Goal: Transaction & Acquisition: Purchase product/service

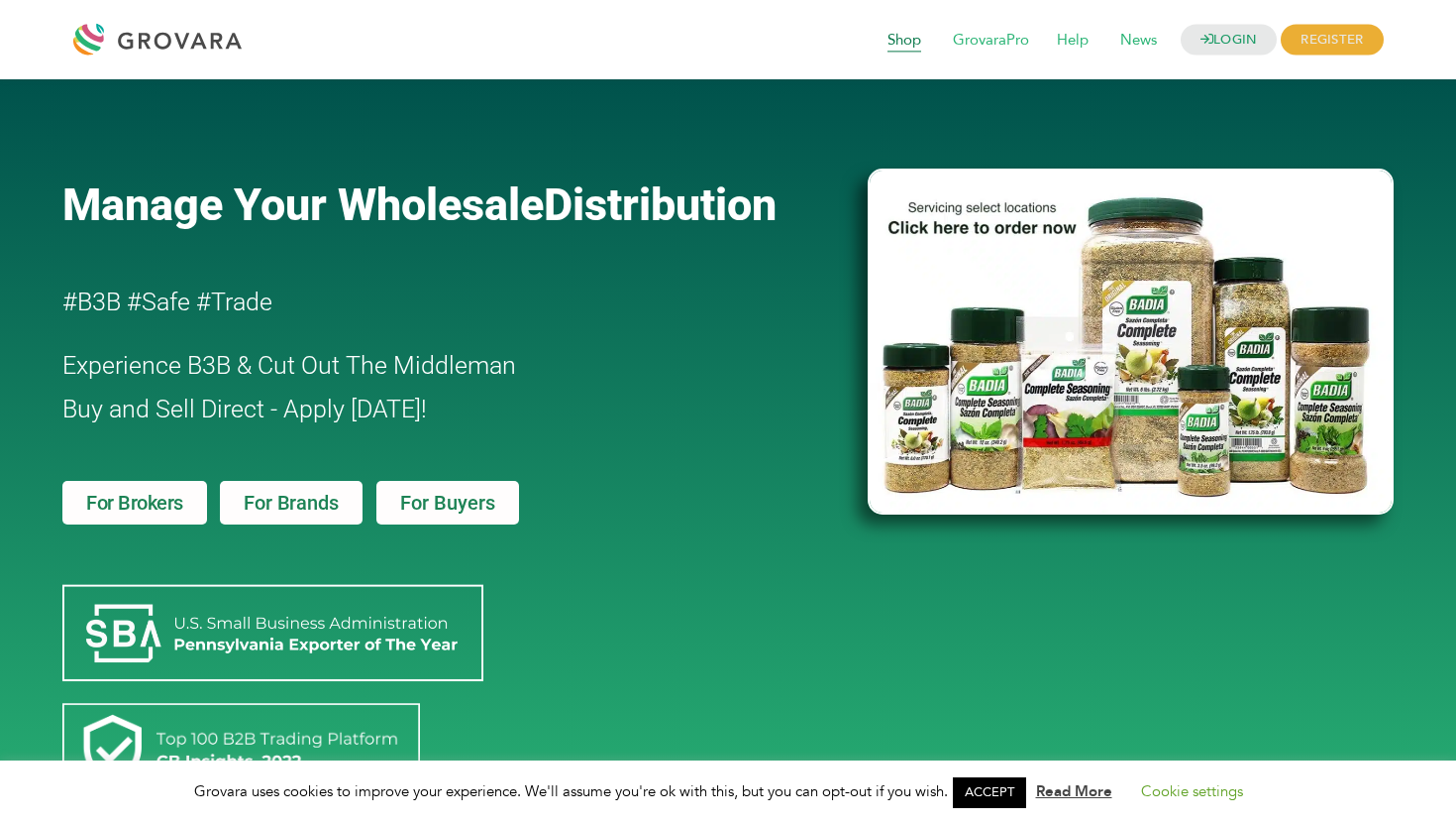
click at [914, 38] on span "Shop" at bounding box center [904, 41] width 62 height 38
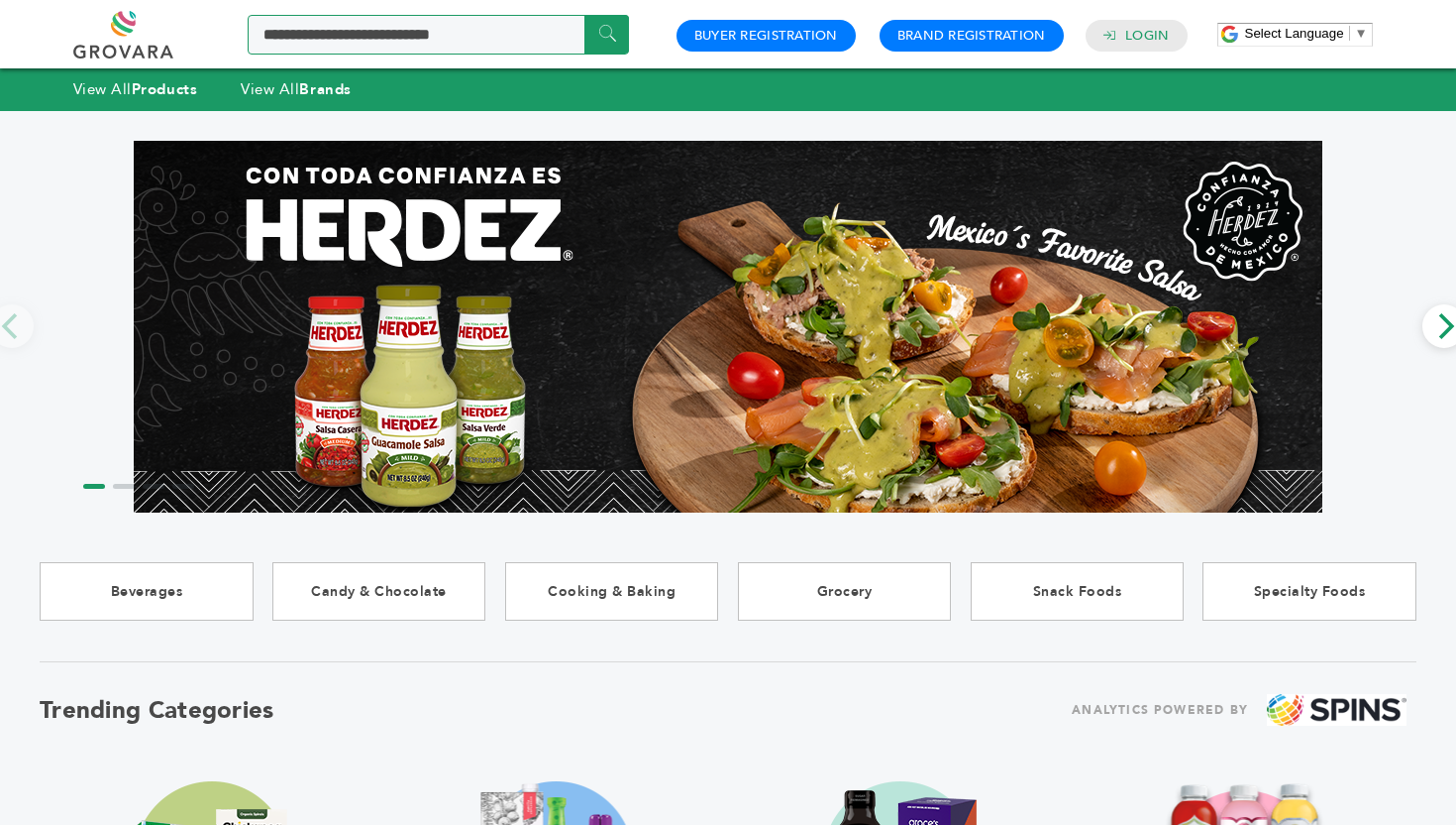
click at [430, 19] on input "Search a product or brand..." at bounding box center [439, 35] width 381 height 40
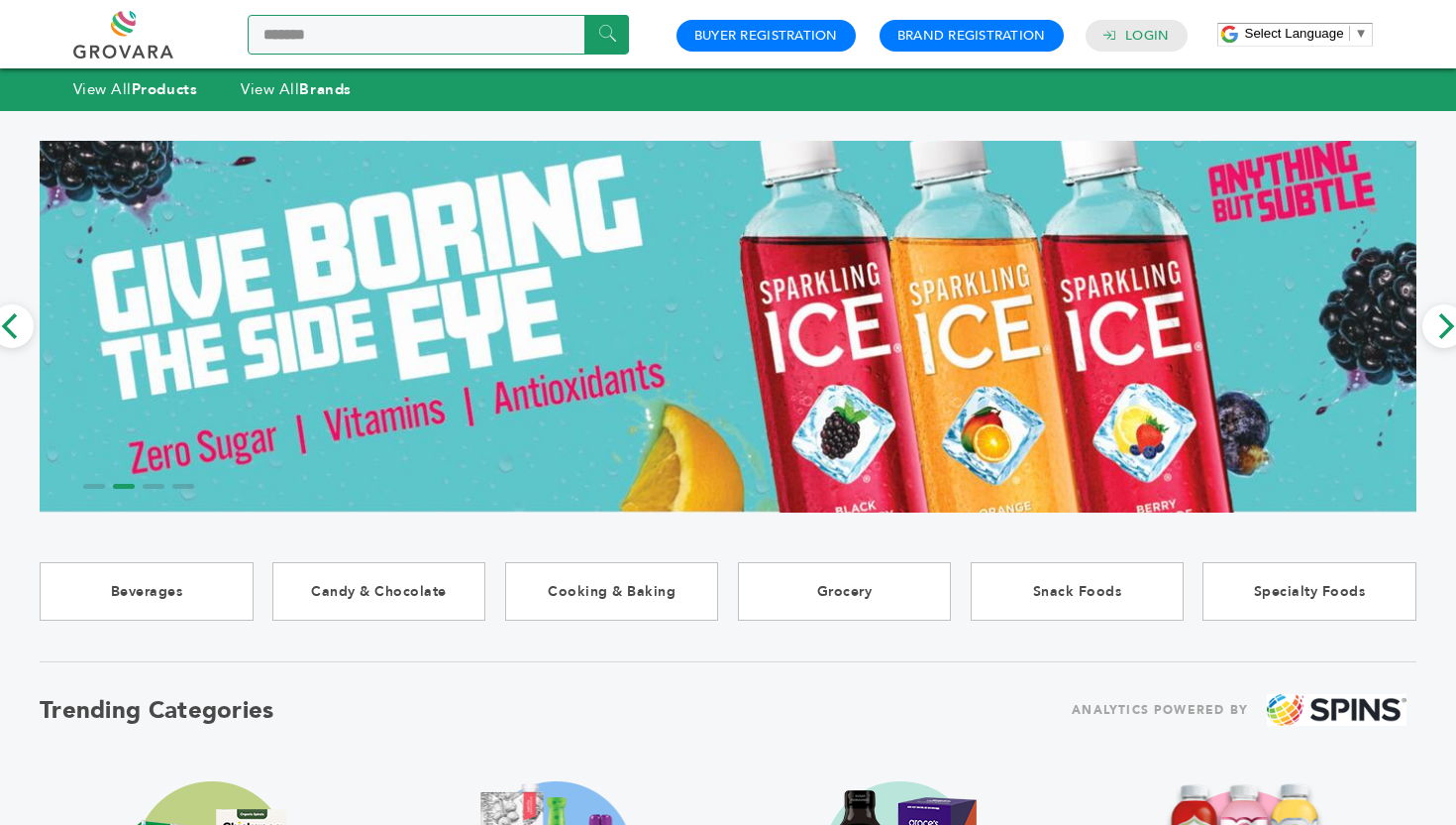
type input "*******"
click at [585, 15] on input "******" at bounding box center [606, 34] width 45 height 39
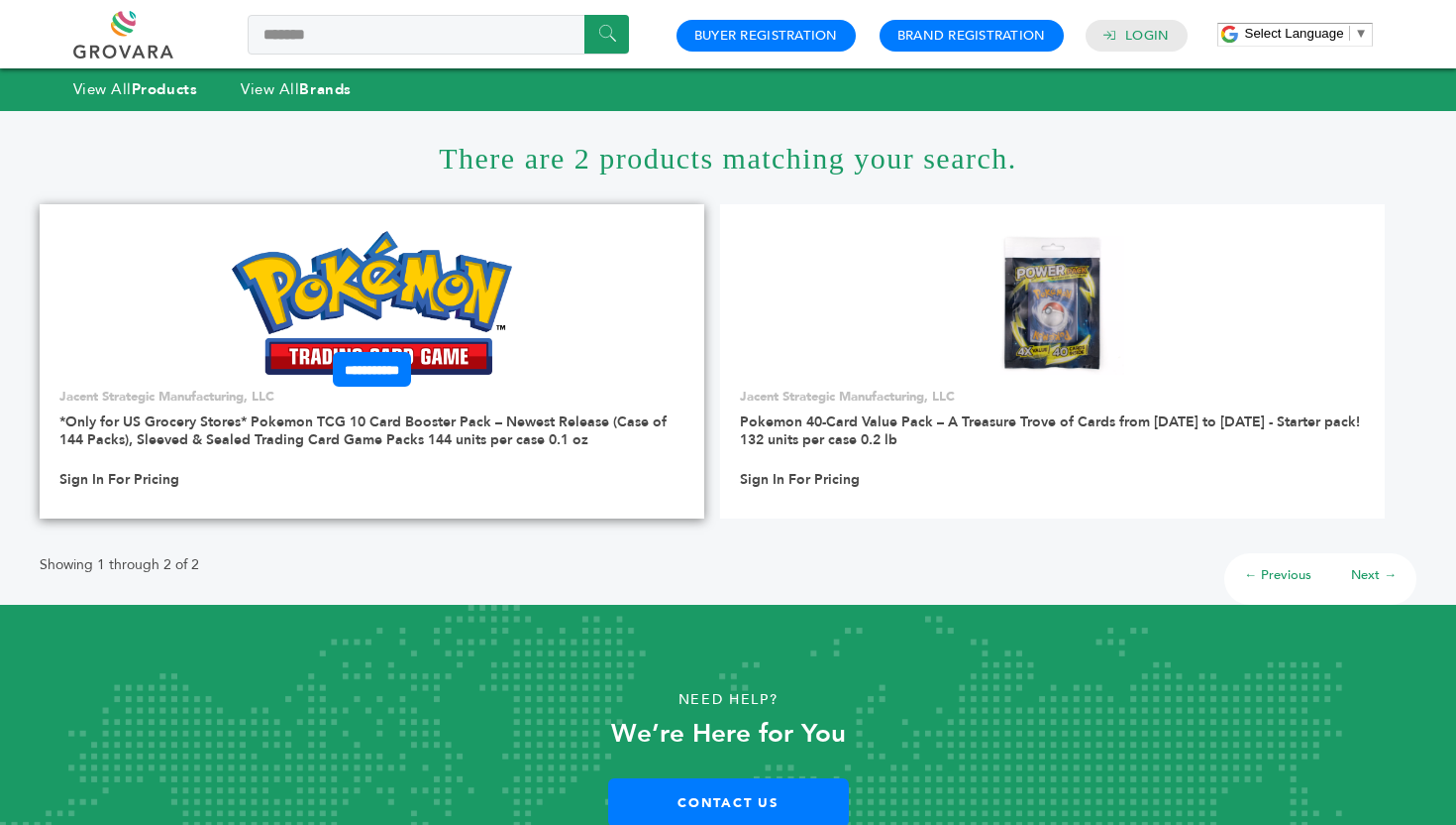
click at [483, 456] on h3 "*Only for US Grocery Stores* Pokemon TCG 10 Card Booster Pack – Newest Release …" at bounding box center [372, 437] width 625 height 48
click at [475, 421] on link "*Only for US Grocery Stores* Pokemon TCG 10 Card Booster Pack – Newest Release …" at bounding box center [363, 430] width 607 height 37
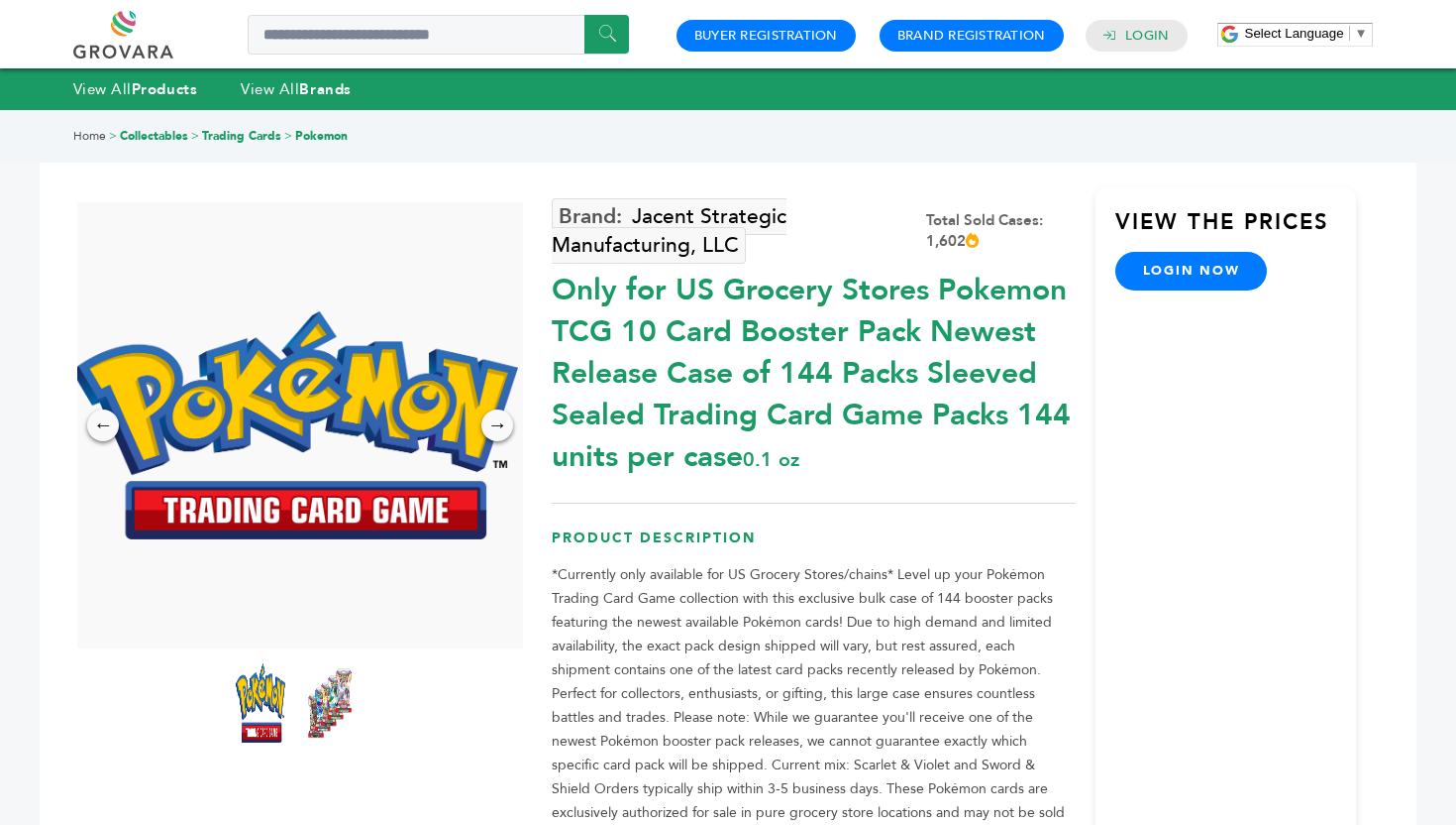
click at [933, 240] on div "Total Sold Cases: 1,602" at bounding box center [1000, 231] width 150 height 42
copy div "1,602"
click at [337, 680] on img at bounding box center [330, 703] width 55 height 87
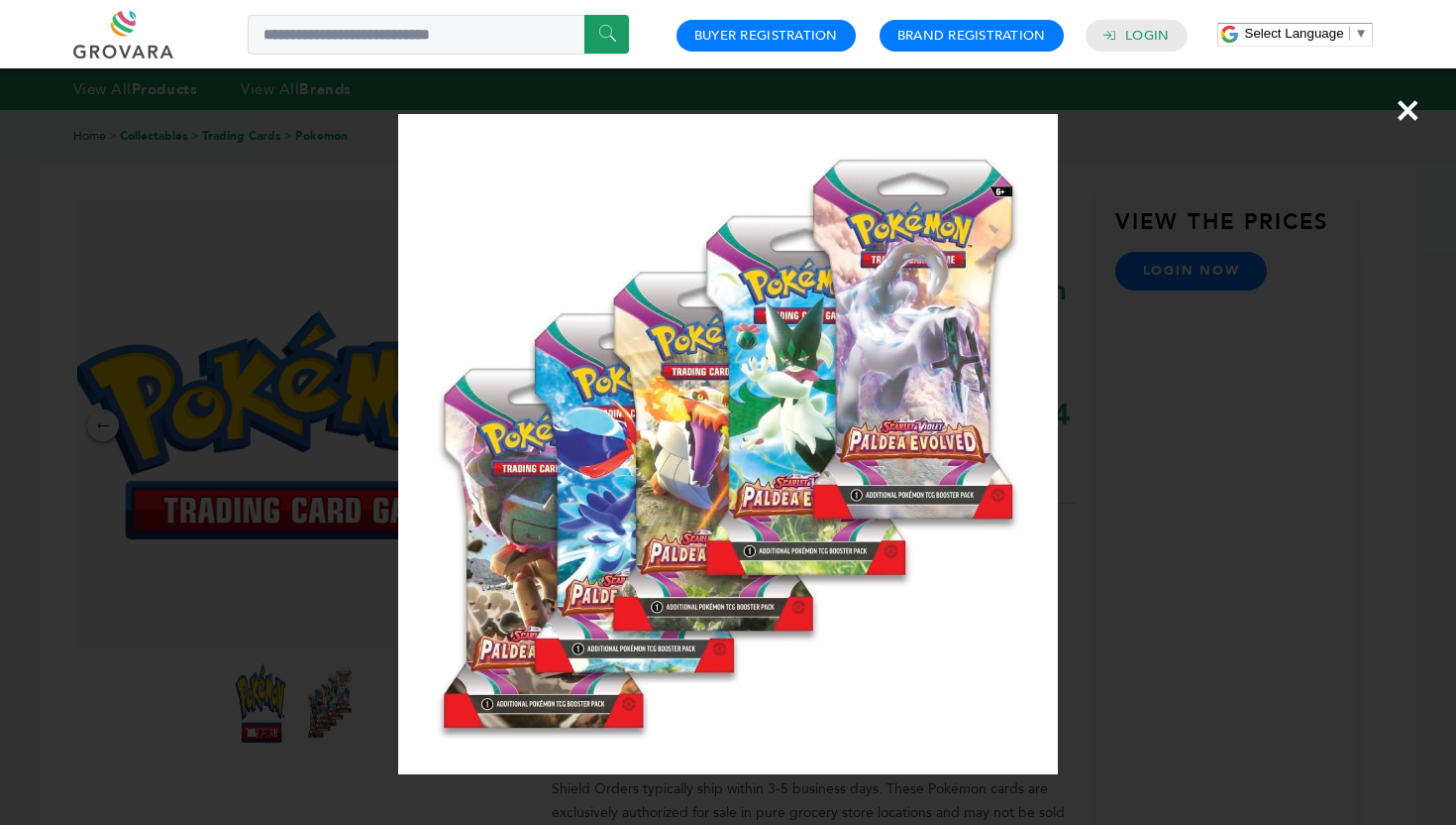
click at [1340, 297] on div "×" at bounding box center [728, 412] width 1456 height 825
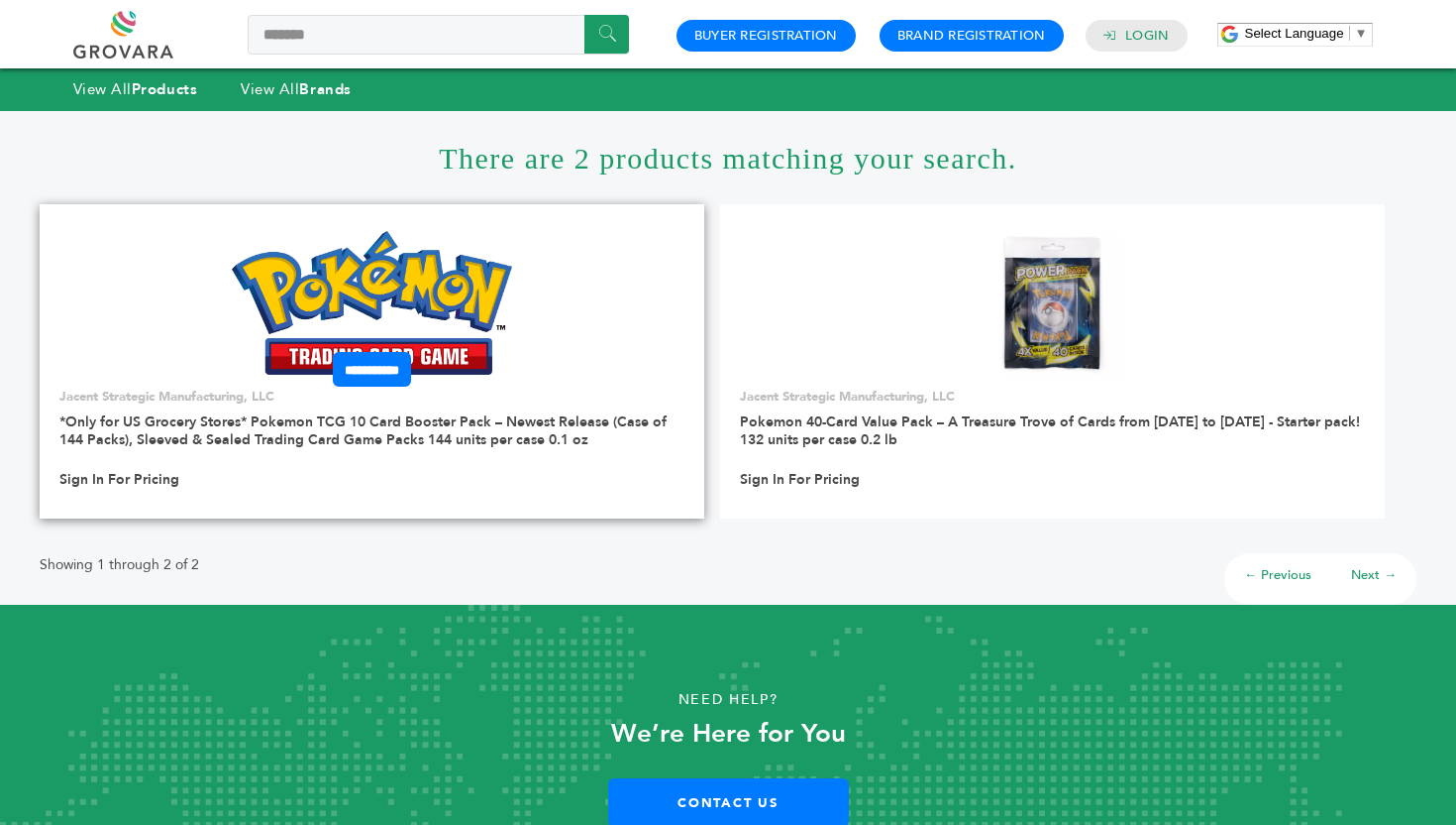
click at [267, 408] on div "**********" at bounding box center [372, 443] width 665 height 111
click at [307, 456] on h3 "*Only for US Grocery Stores* Pokemon TCG 10 Card Booster Pack – Newest Release …" at bounding box center [372, 437] width 625 height 48
click at [365, 372] on input "**********" at bounding box center [371, 368] width 78 height 35
click at [173, 272] on link at bounding box center [372, 304] width 665 height 169
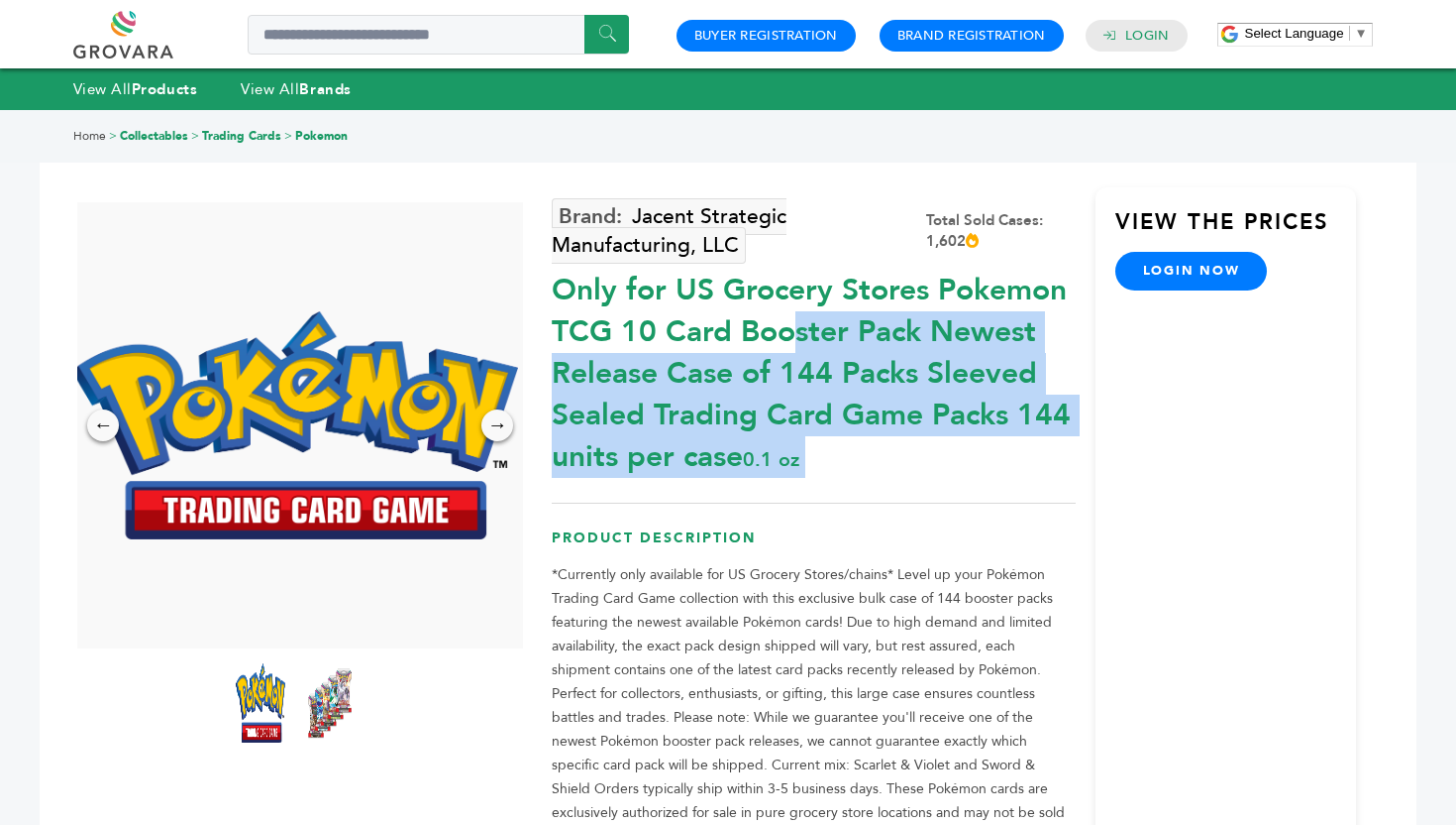
drag, startPoint x: 558, startPoint y: 293, endPoint x: 1031, endPoint y: 500, distance: 516.3
click at [1031, 500] on div "Jacent Strategic Manufacturing, LLC Total Sold Cases: 1,602 Only for US Grocery…" at bounding box center [813, 584] width 523 height 793
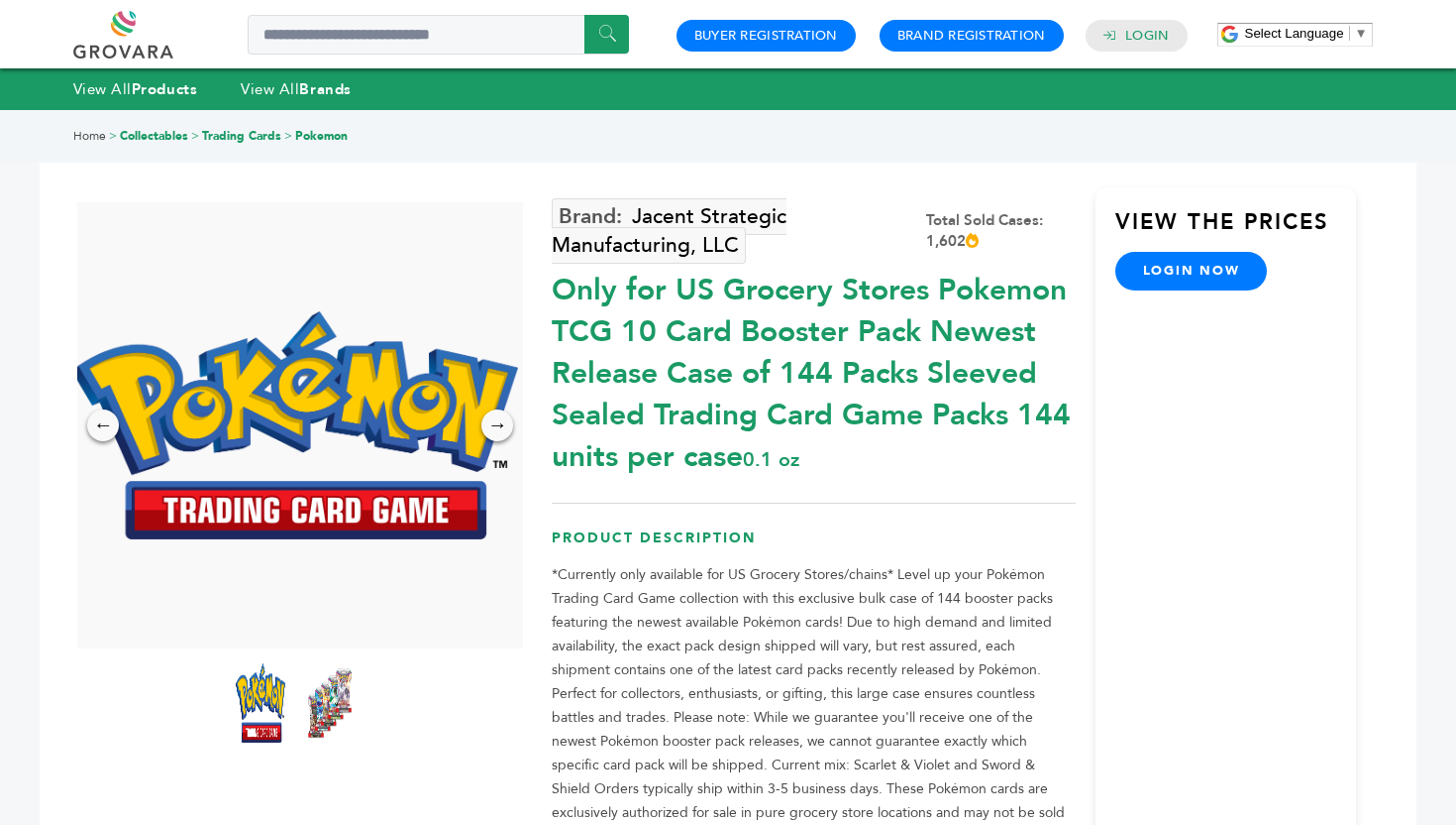
click at [1031, 500] on div "Jacent Strategic Manufacturing, LLC Total Sold Cases: 1,602 Only for US Grocery…" at bounding box center [813, 584] width 523 height 793
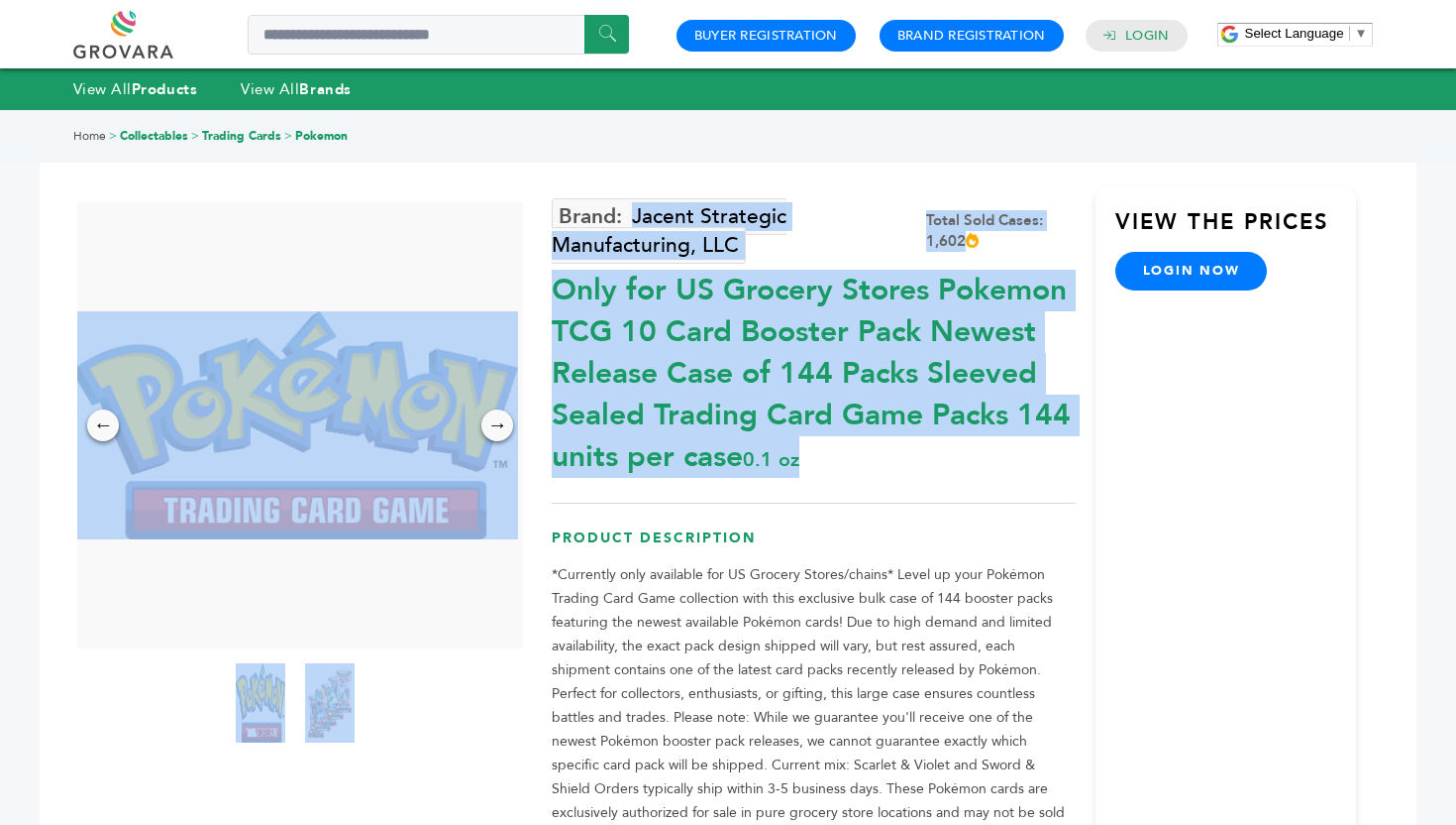
drag, startPoint x: 829, startPoint y: 470, endPoint x: 548, endPoint y: 300, distance: 328.4
click at [548, 300] on div "← → × Jacent Strategic Manufacturing, LLC Total Sold Cases: 1,602" at bounding box center [728, 558] width 1258 height 894
click at [548, 300] on div "← → ×" at bounding box center [300, 592] width 503 height 778
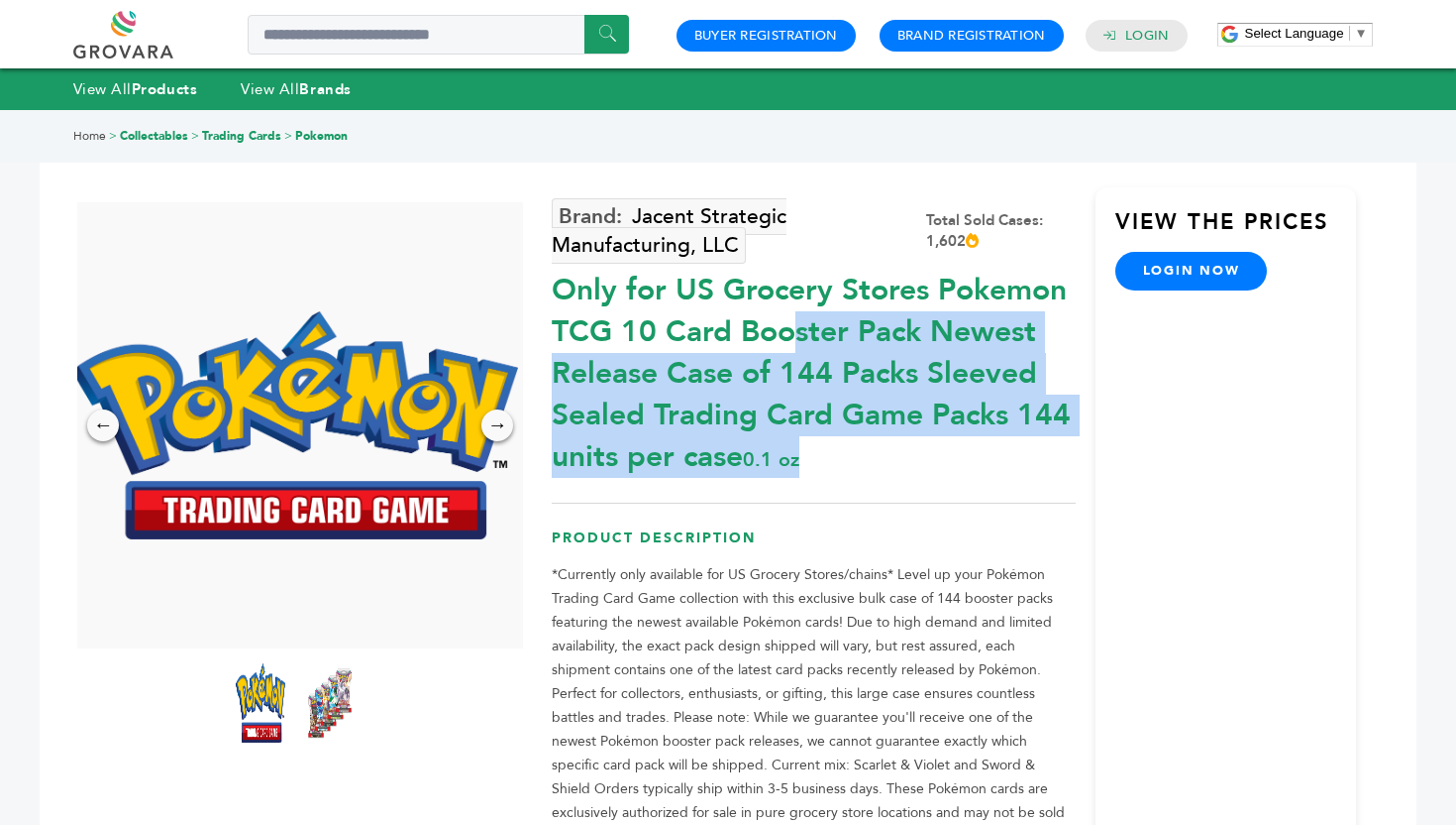
drag, startPoint x: 553, startPoint y: 297, endPoint x: 983, endPoint y: 439, distance: 452.8
click at [983, 439] on div "Only for US Grocery Stores Pokemon TCG 10 Card Booster Pack Newest Release Case…" at bounding box center [813, 369] width 523 height 218
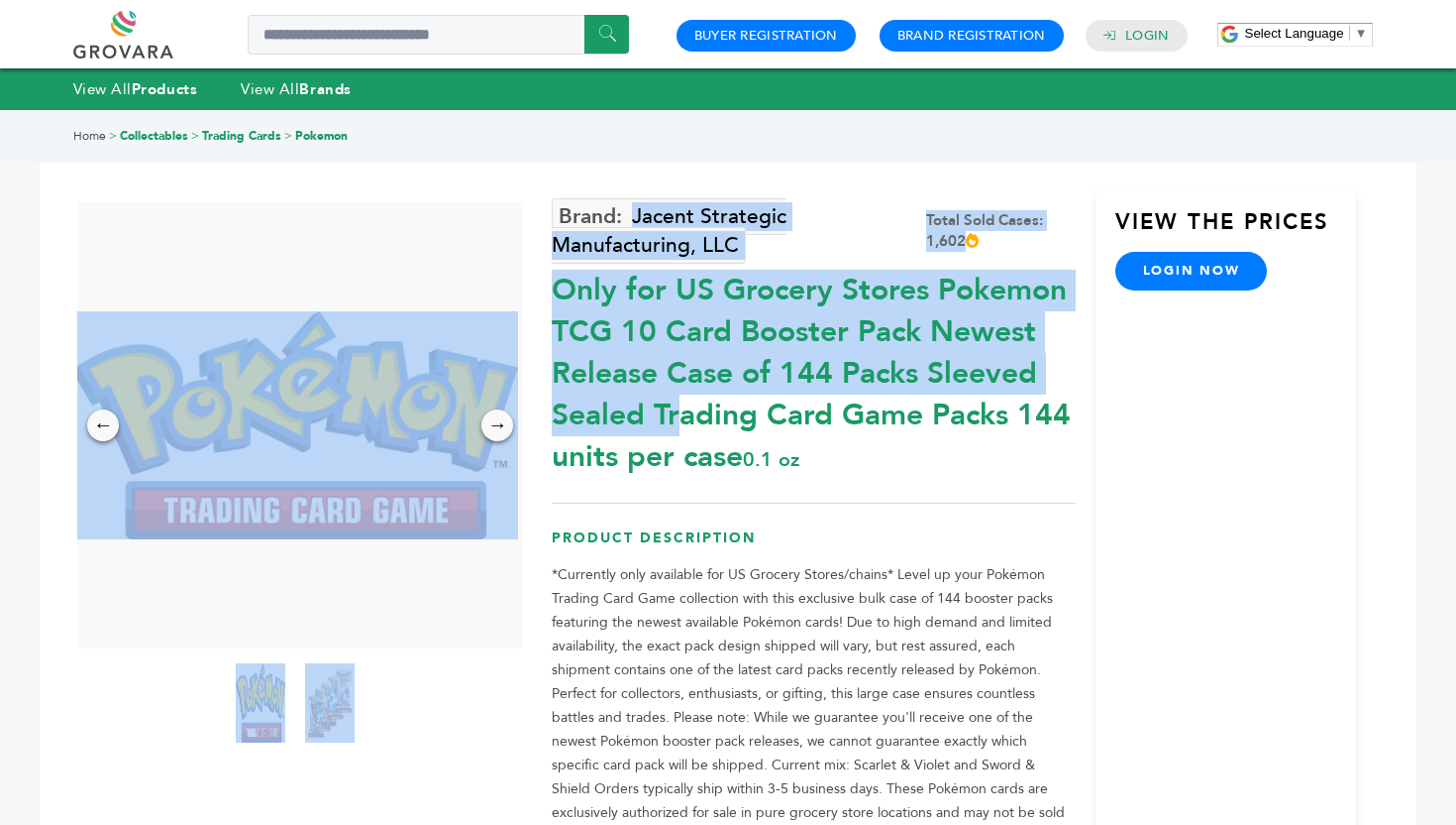
drag, startPoint x: 541, startPoint y: 333, endPoint x: 953, endPoint y: 327, distance: 412.0
click at [954, 327] on div "← → × Jacent Strategic Manufacturing, LLC Total Sold Cases: 1,602" at bounding box center [728, 558] width 1258 height 894
click at [953, 327] on div "Only for US Grocery Stores Pokemon TCG 10 Card Booster Pack Newest Release Case…" at bounding box center [813, 369] width 523 height 218
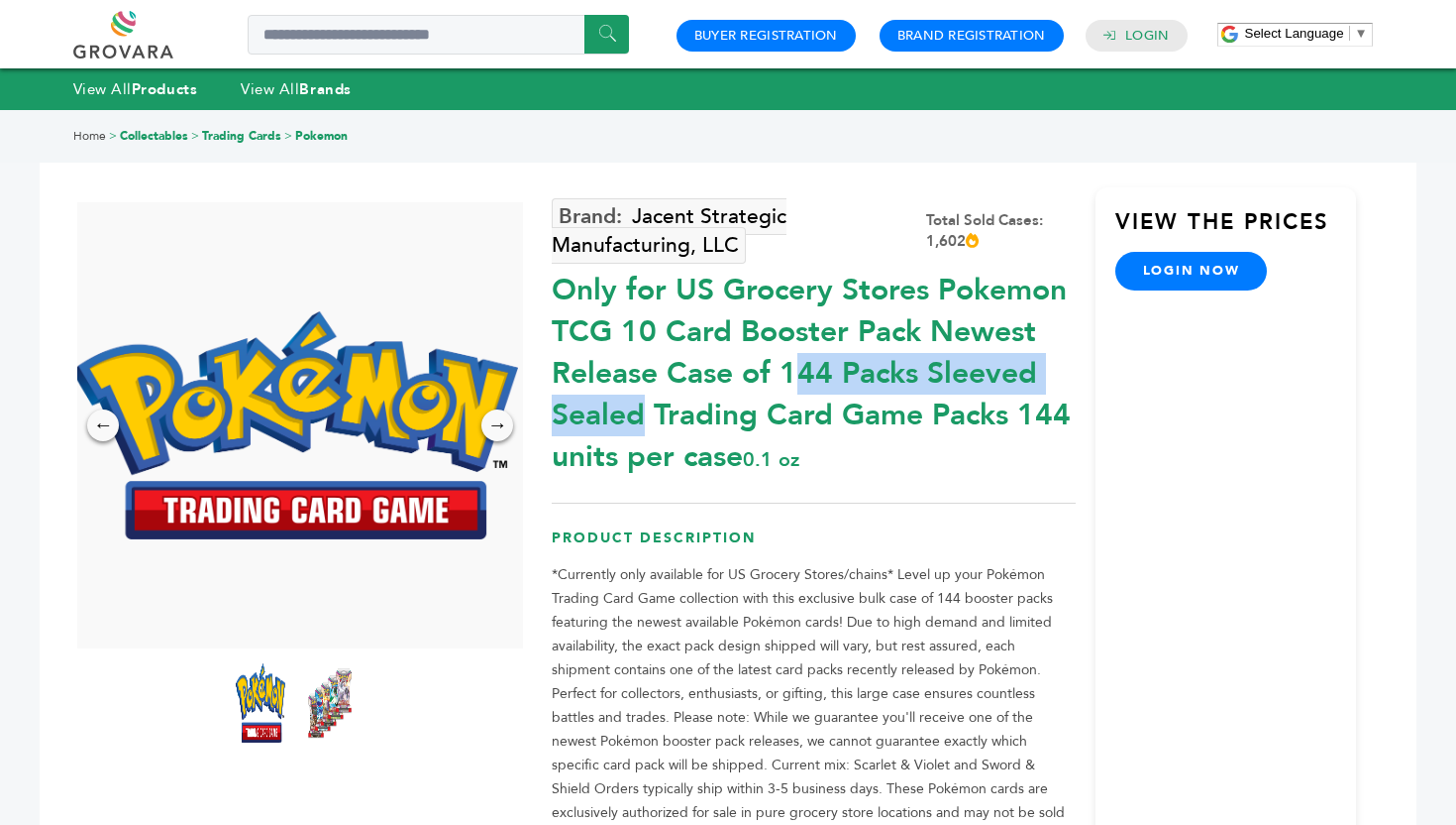
drag, startPoint x: 915, startPoint y: 330, endPoint x: 554, endPoint y: 333, distance: 361.0
click at [554, 333] on div "Only for US Grocery Stores Pokemon TCG 10 Card Booster Pack Newest Release Case…" at bounding box center [813, 369] width 523 height 218
copy div "TCG 10 Card Booster Pack"
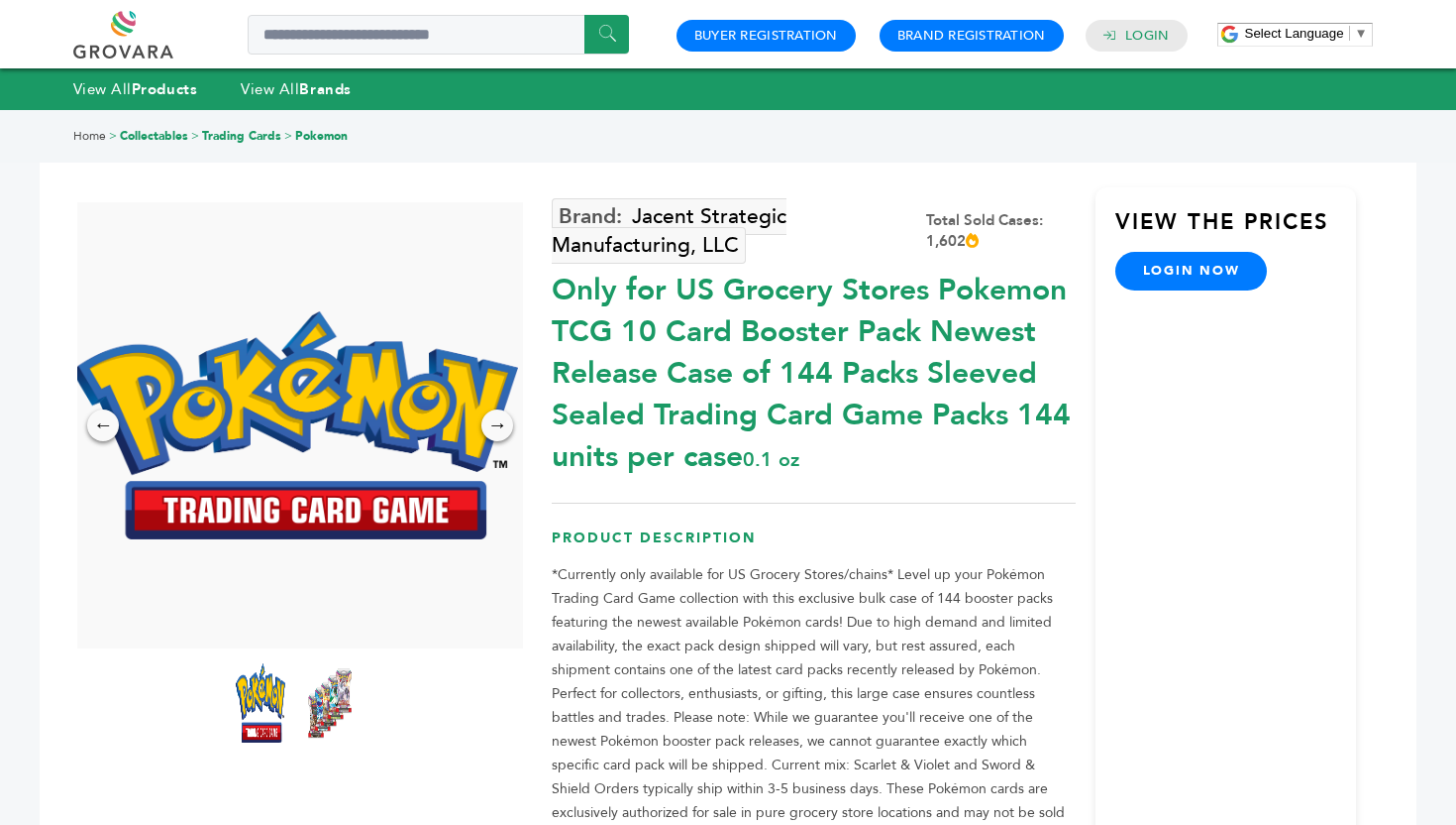
click at [360, 723] on div at bounding box center [301, 703] width 129 height 89
click at [328, 708] on img at bounding box center [330, 703] width 55 height 87
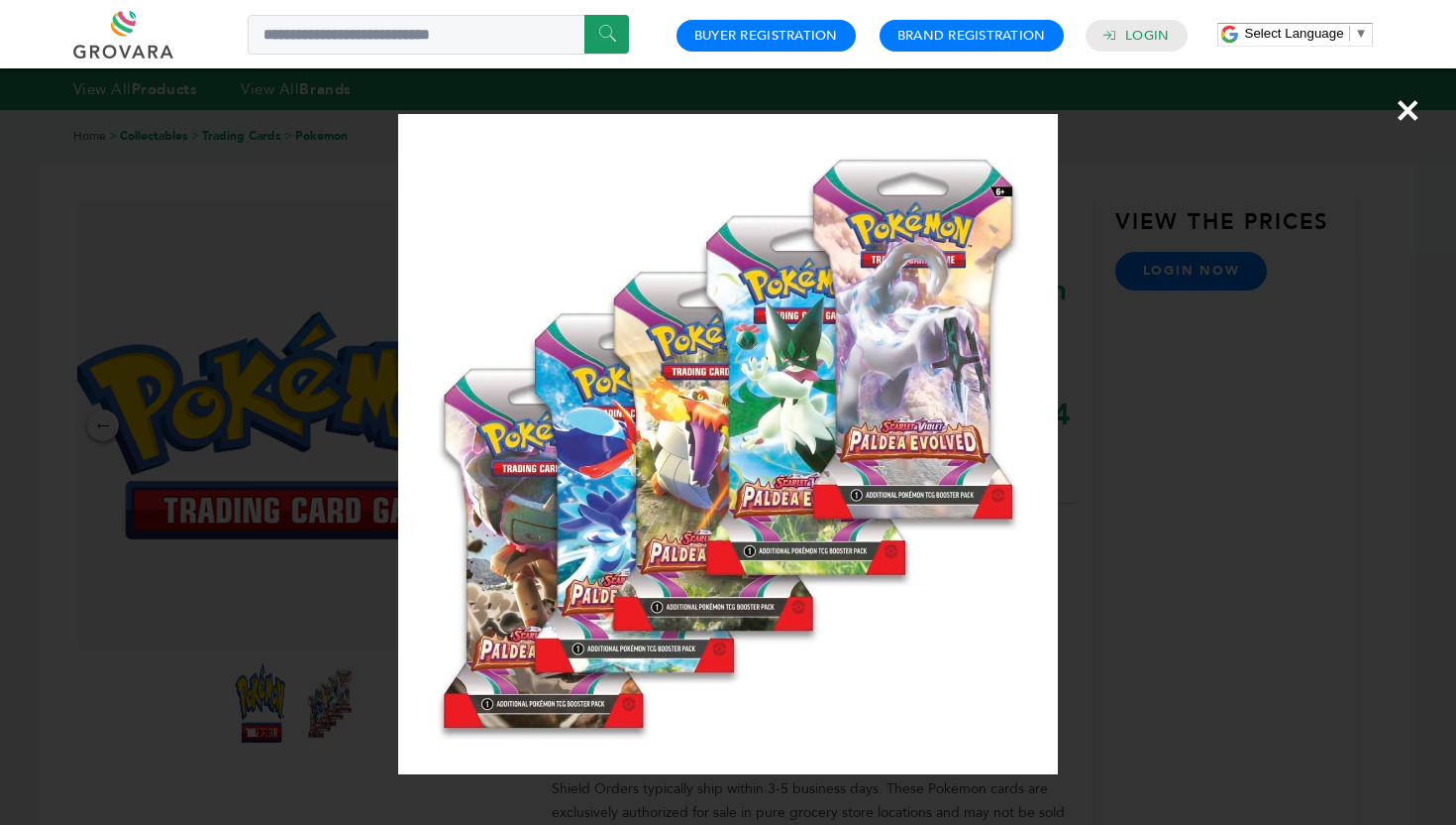
click at [1121, 434] on div "×" at bounding box center [728, 412] width 1456 height 825
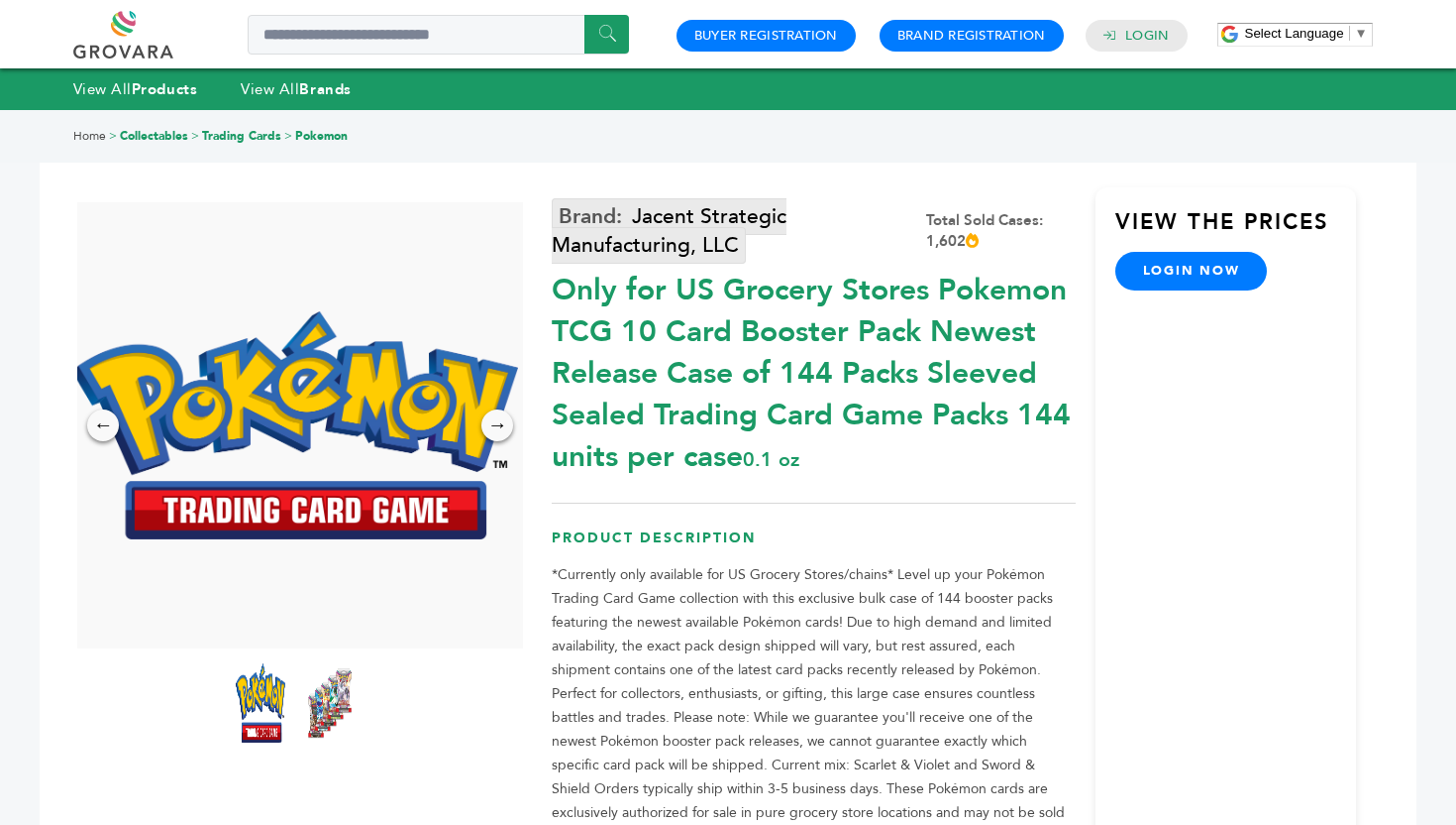
click at [605, 208] on link "Jacent Strategic Manufacturing, LLC" at bounding box center [669, 231] width 235 height 66
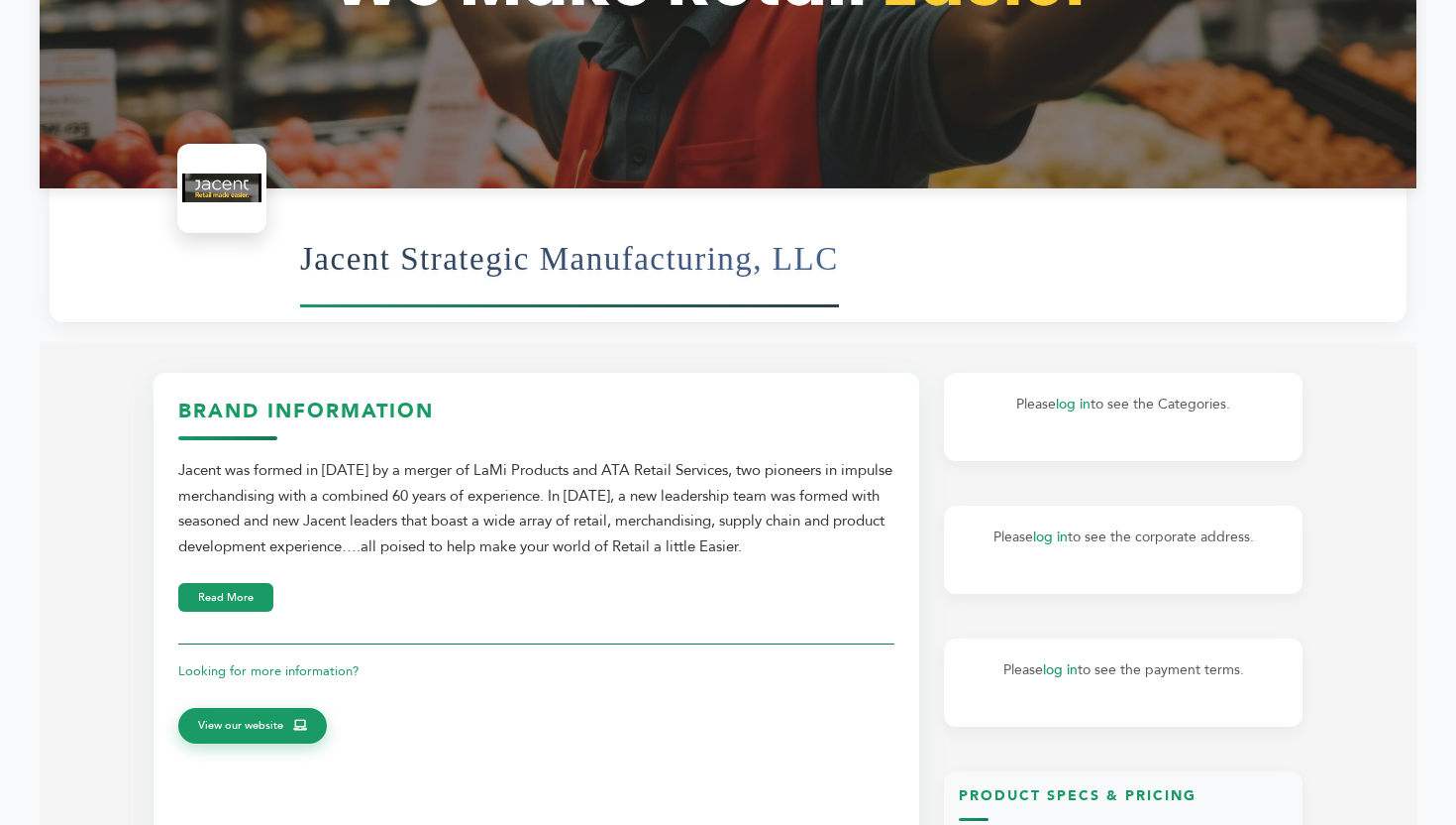
scroll to position [542, 0]
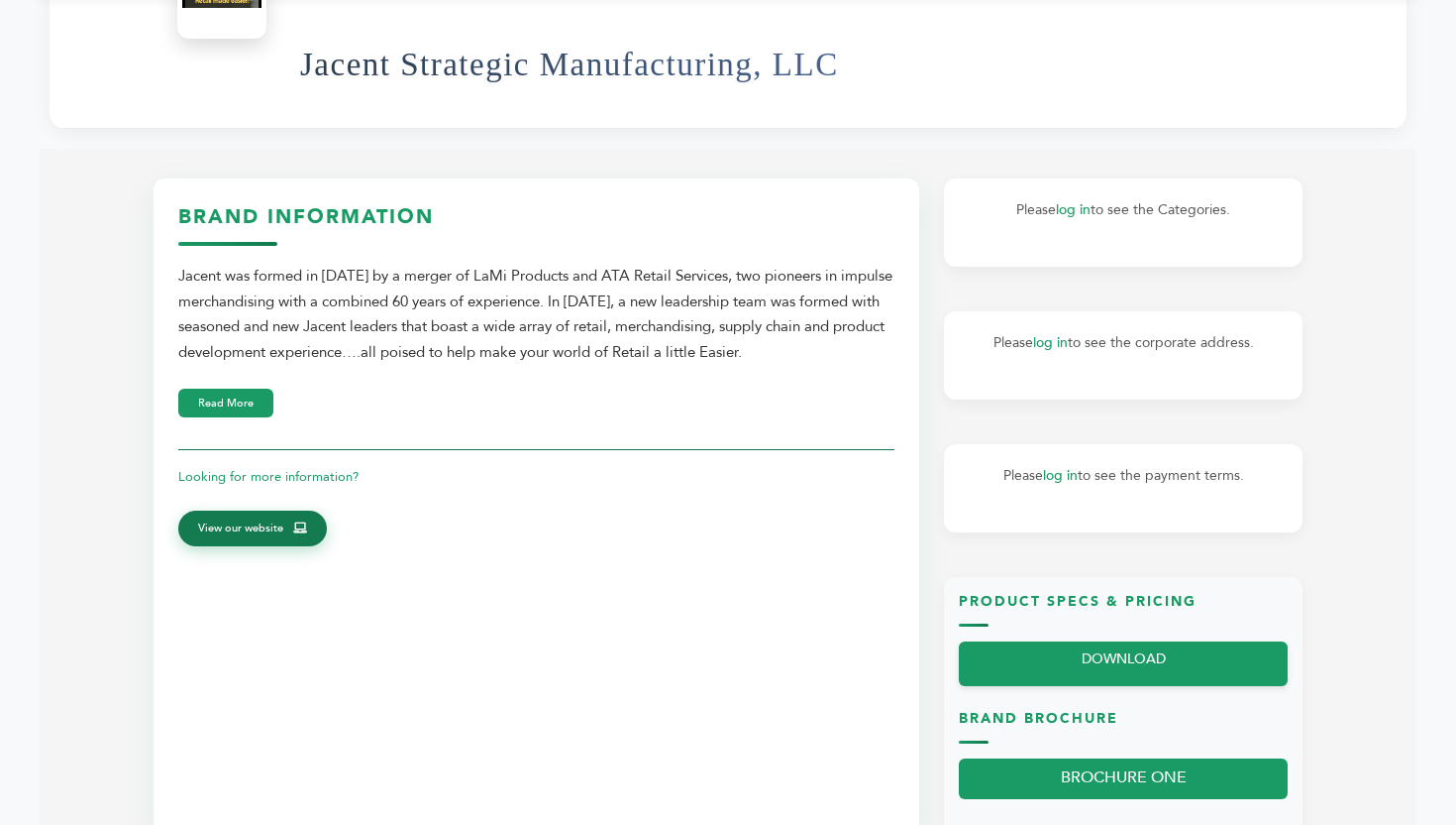
click at [266, 526] on span "View our website" at bounding box center [241, 528] width 85 height 18
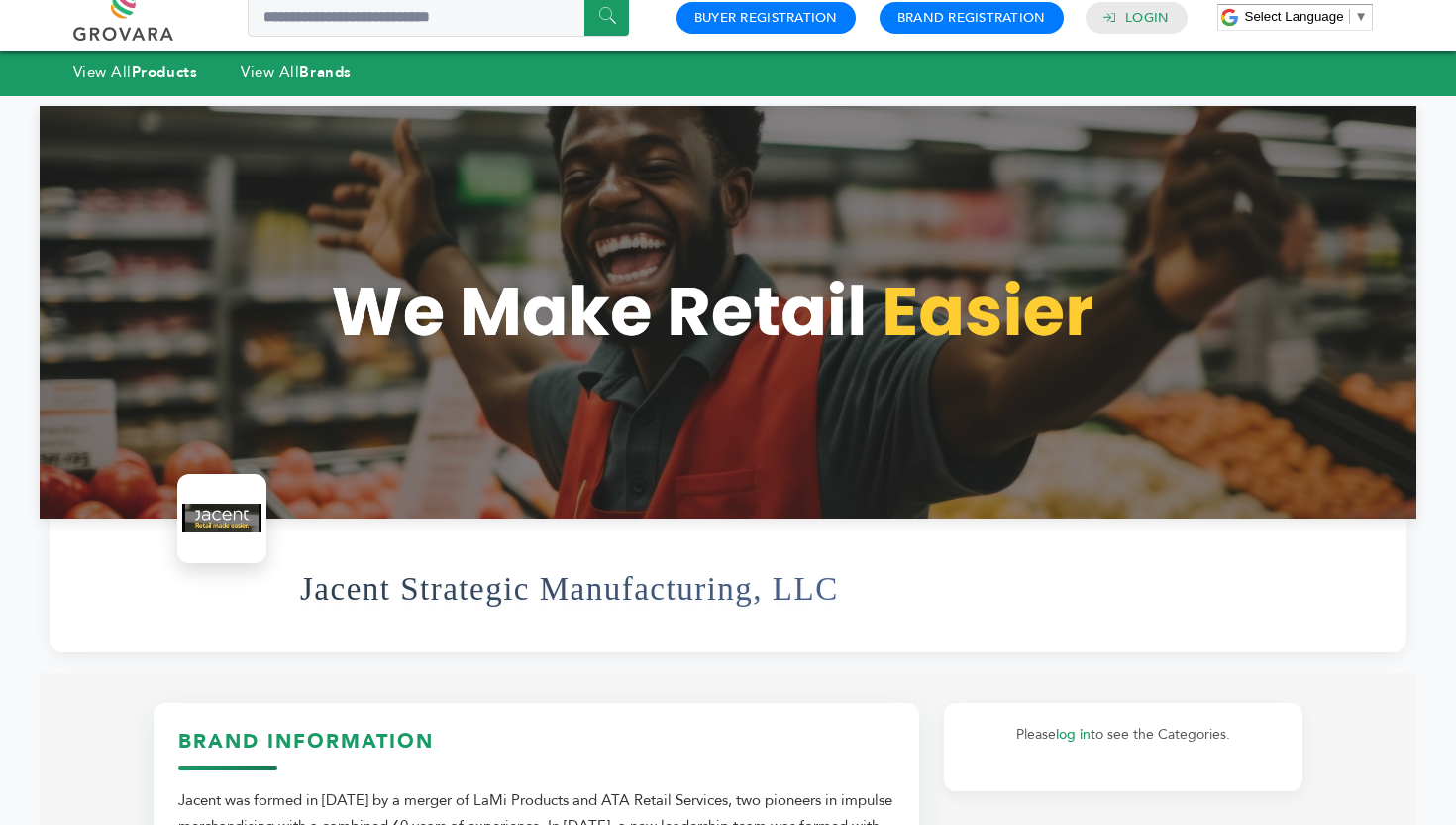
scroll to position [0, 0]
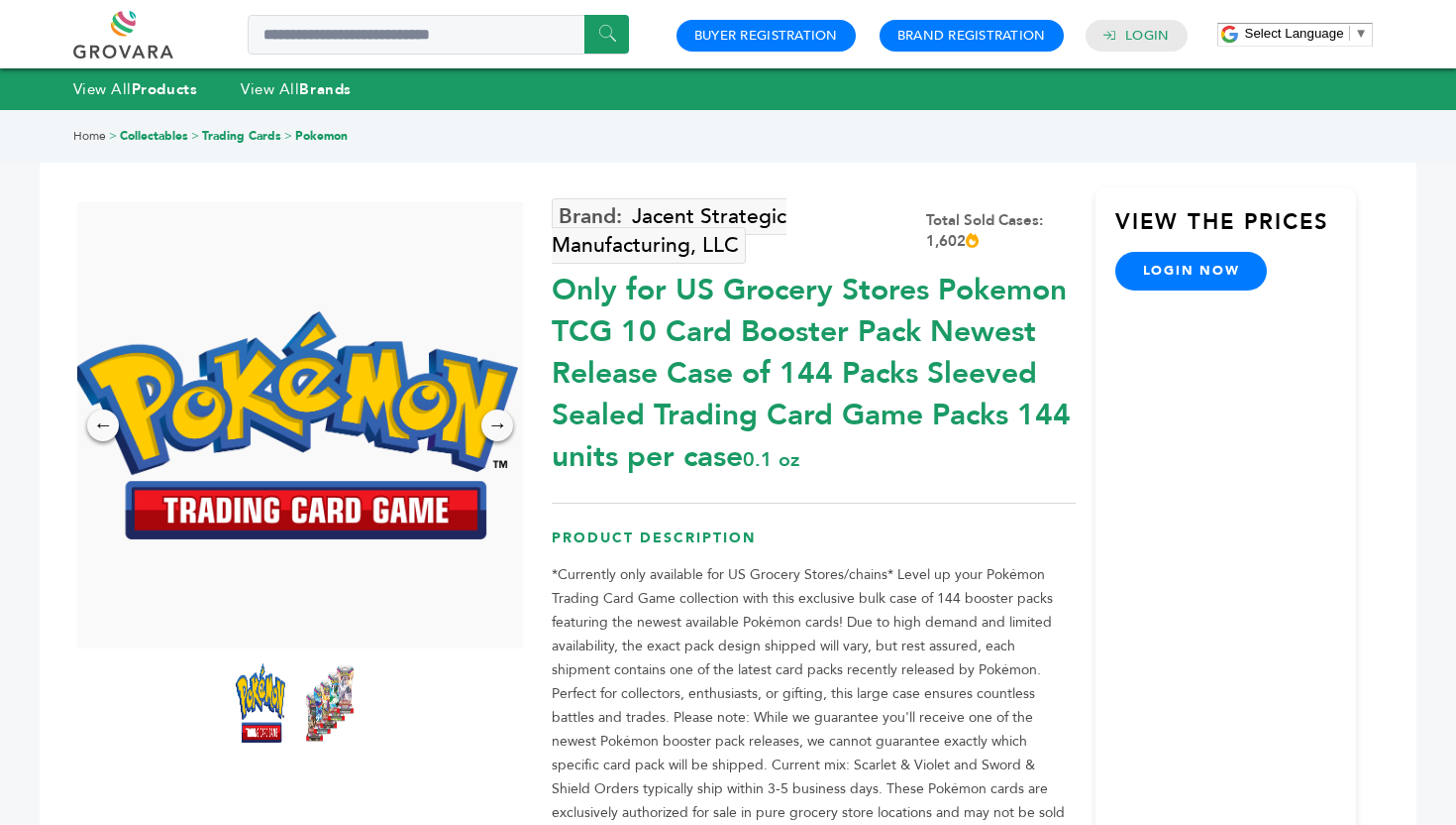
click at [303, 690] on img at bounding box center [330, 703] width 55 height 87
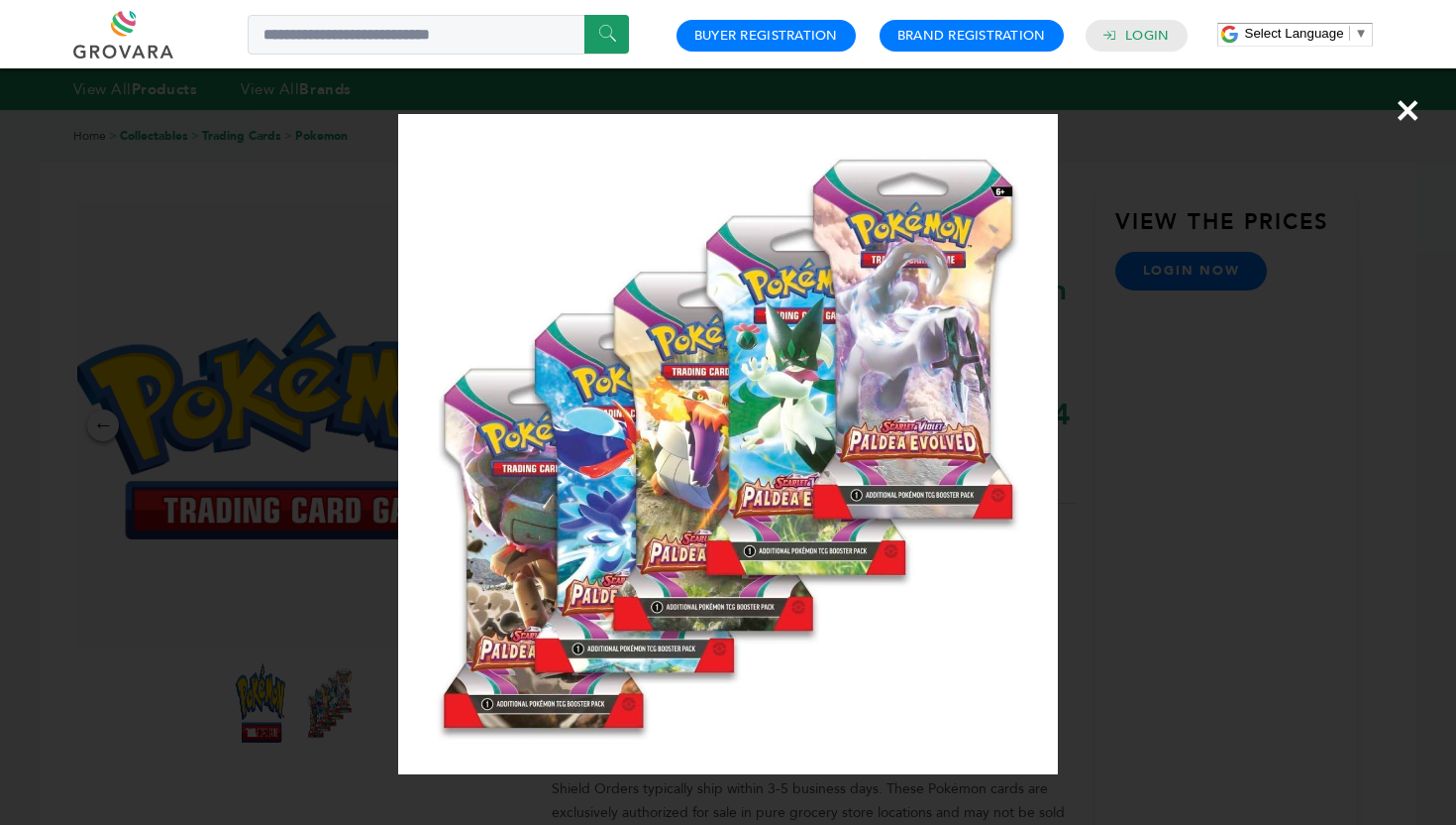
click at [339, 119] on div "×" at bounding box center [728, 412] width 1456 height 825
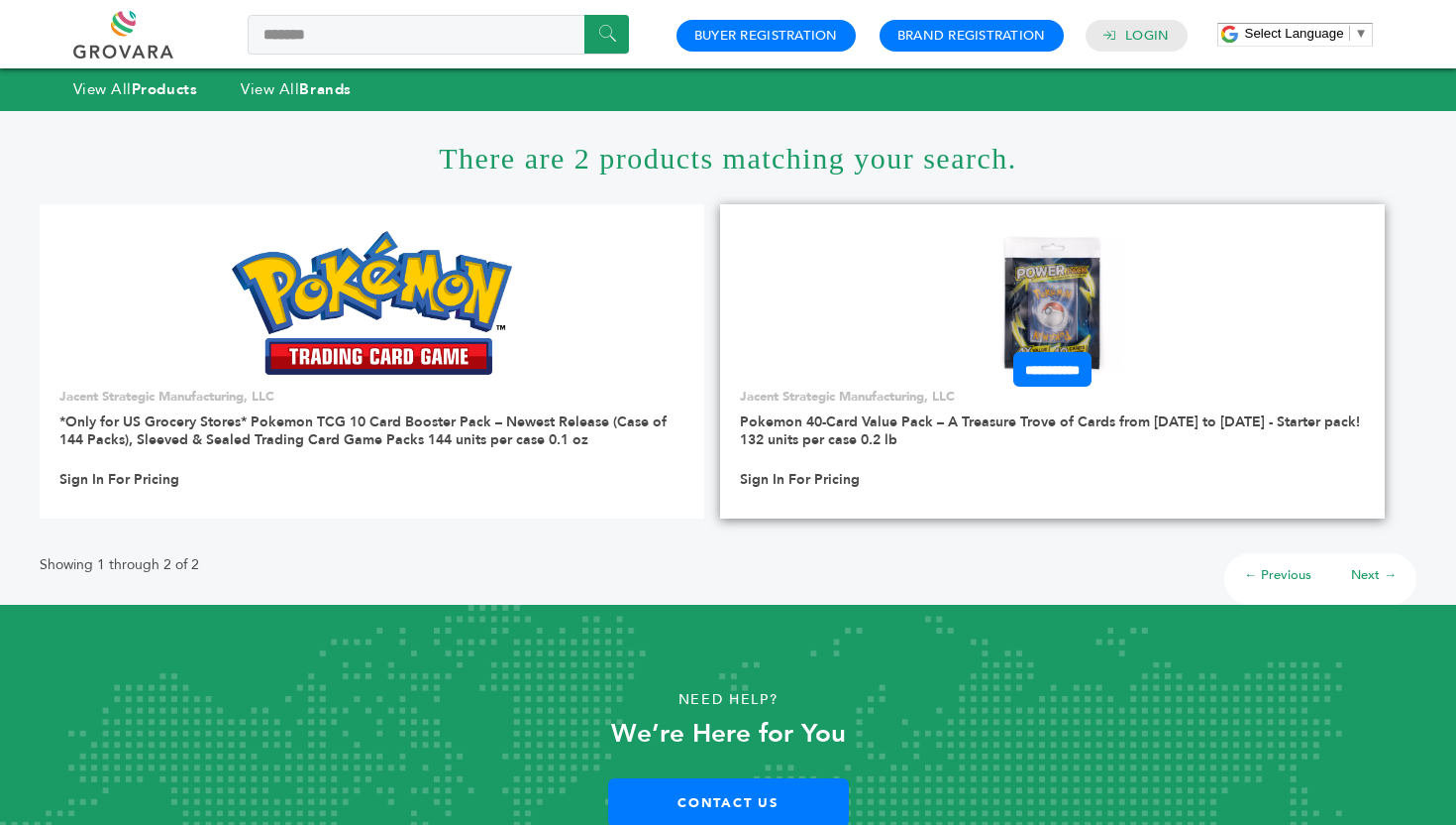
click at [1056, 334] on img at bounding box center [1052, 303] width 144 height 144
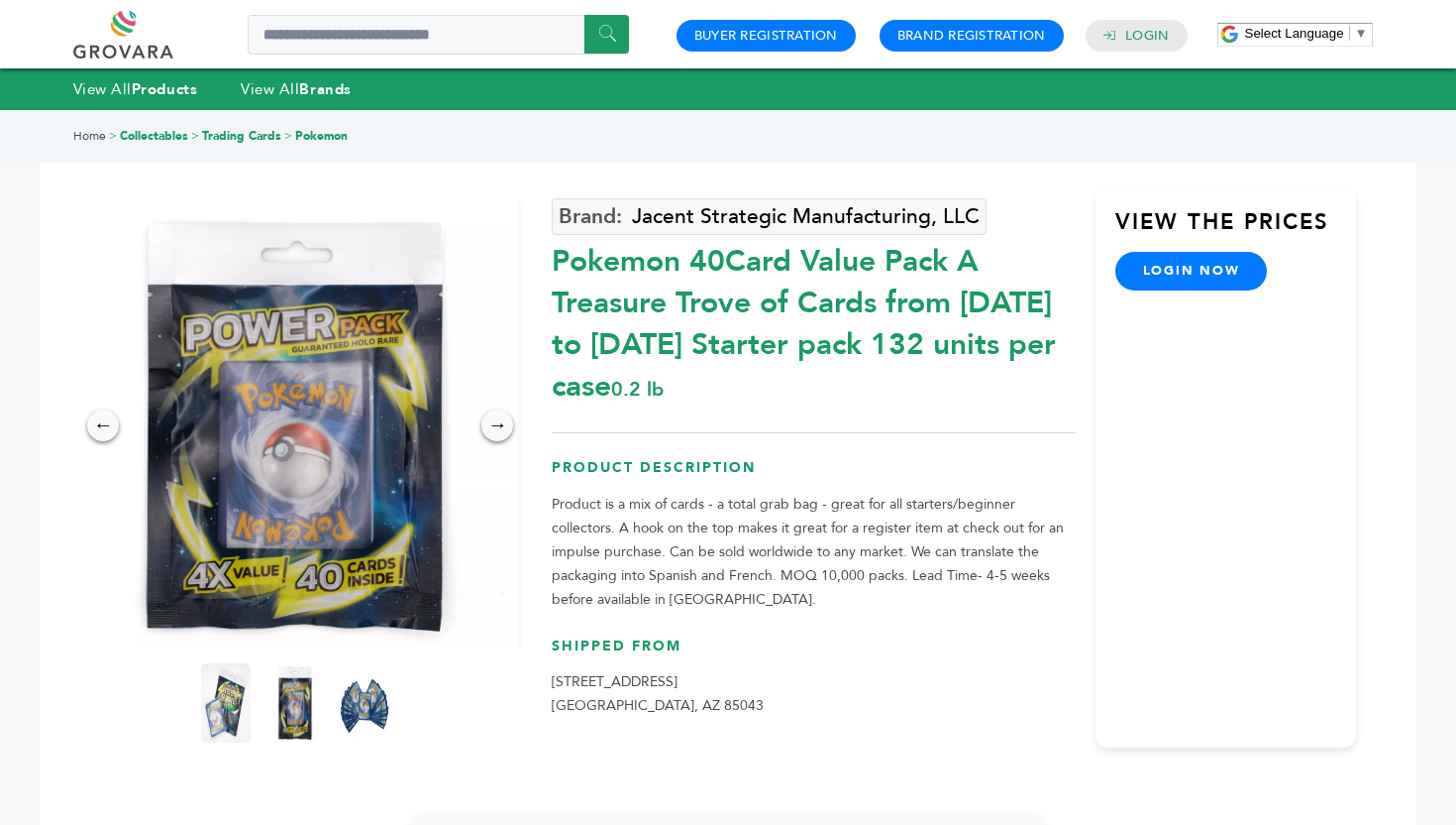
click at [585, 250] on div "Pokemon 40Card Value Pack A Treasure Trove of Cards from 1996 to 2024 Starter p…" at bounding box center [813, 320] width 523 height 177
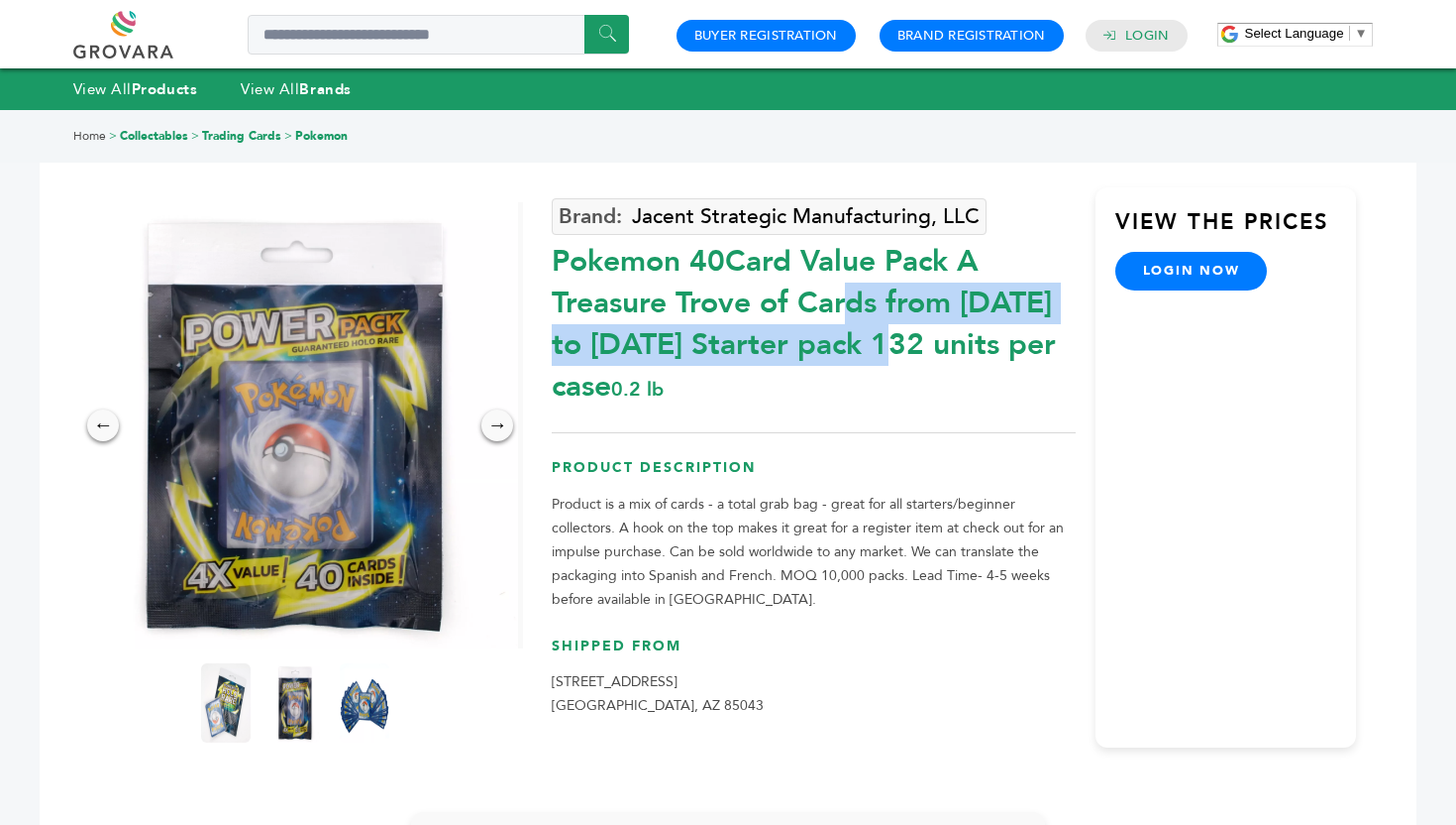
drag, startPoint x: 553, startPoint y: 253, endPoint x: 728, endPoint y: 299, distance: 180.9
click at [728, 299] on div "Pokemon 40Card Value Pack A Treasure Trove of Cards from 1996 to 2024 Starter p…" at bounding box center [813, 320] width 523 height 177
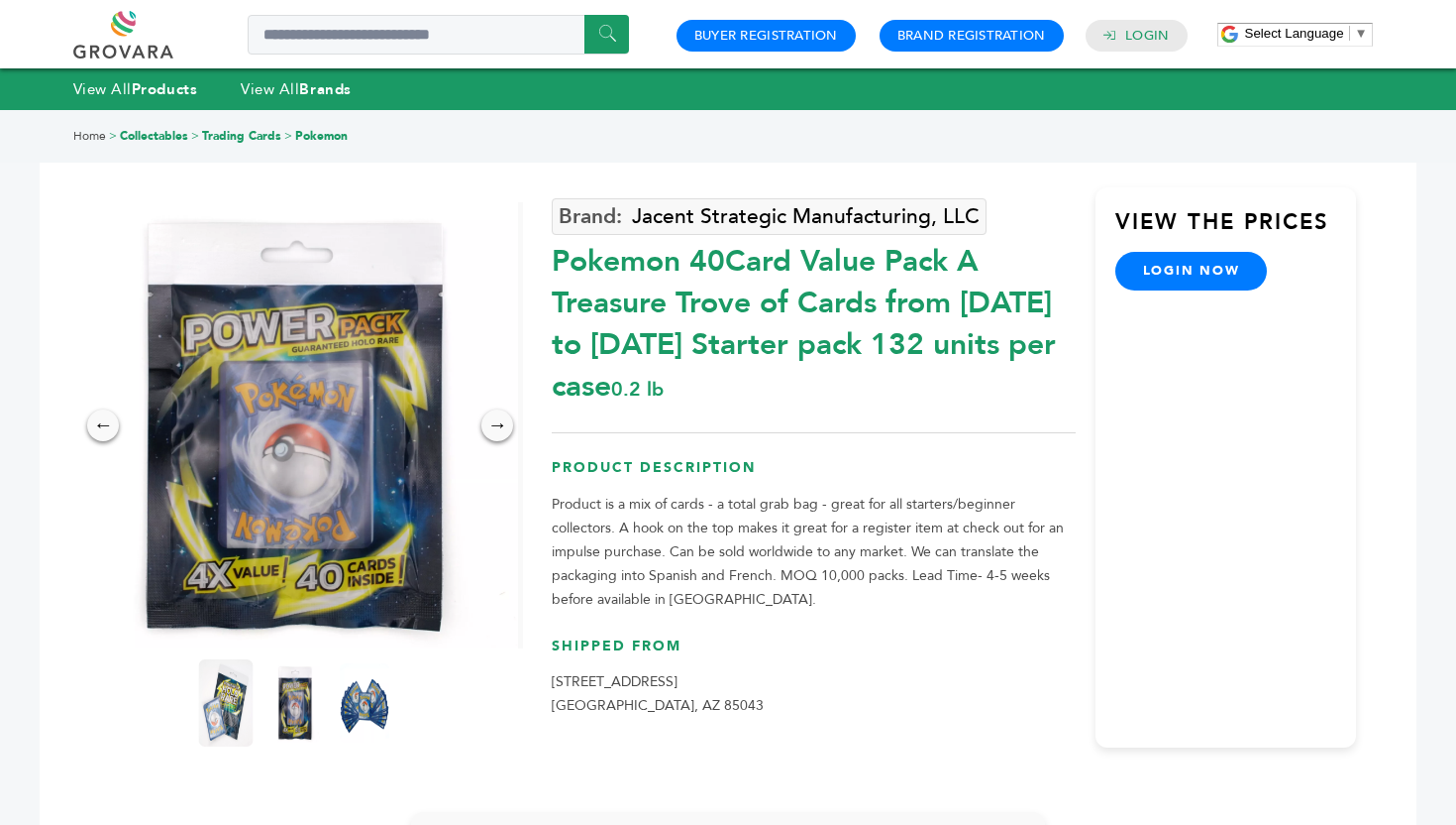
click at [234, 717] on img at bounding box center [226, 703] width 55 height 87
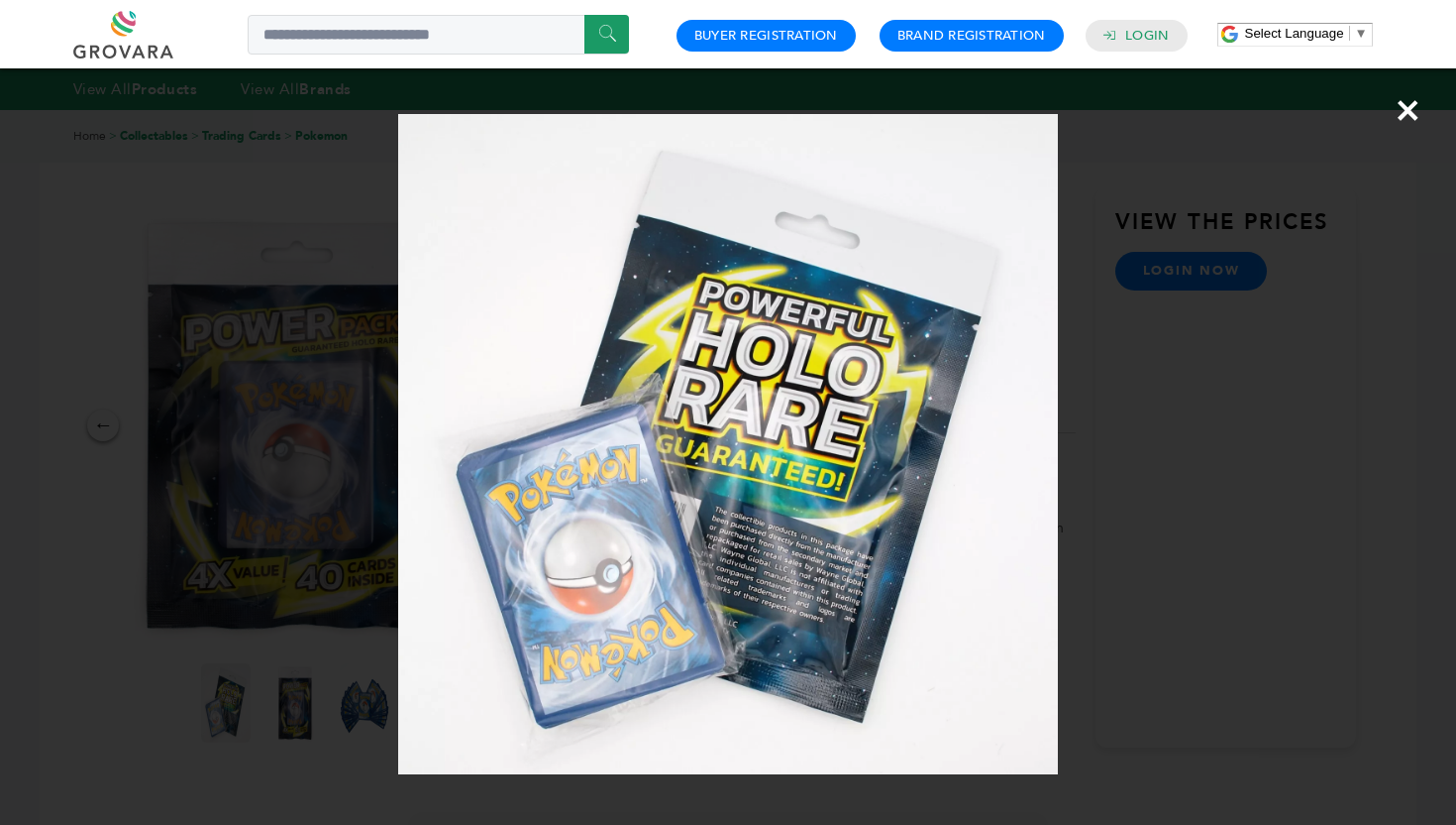
click at [379, 701] on div "×" at bounding box center [728, 412] width 1456 height 825
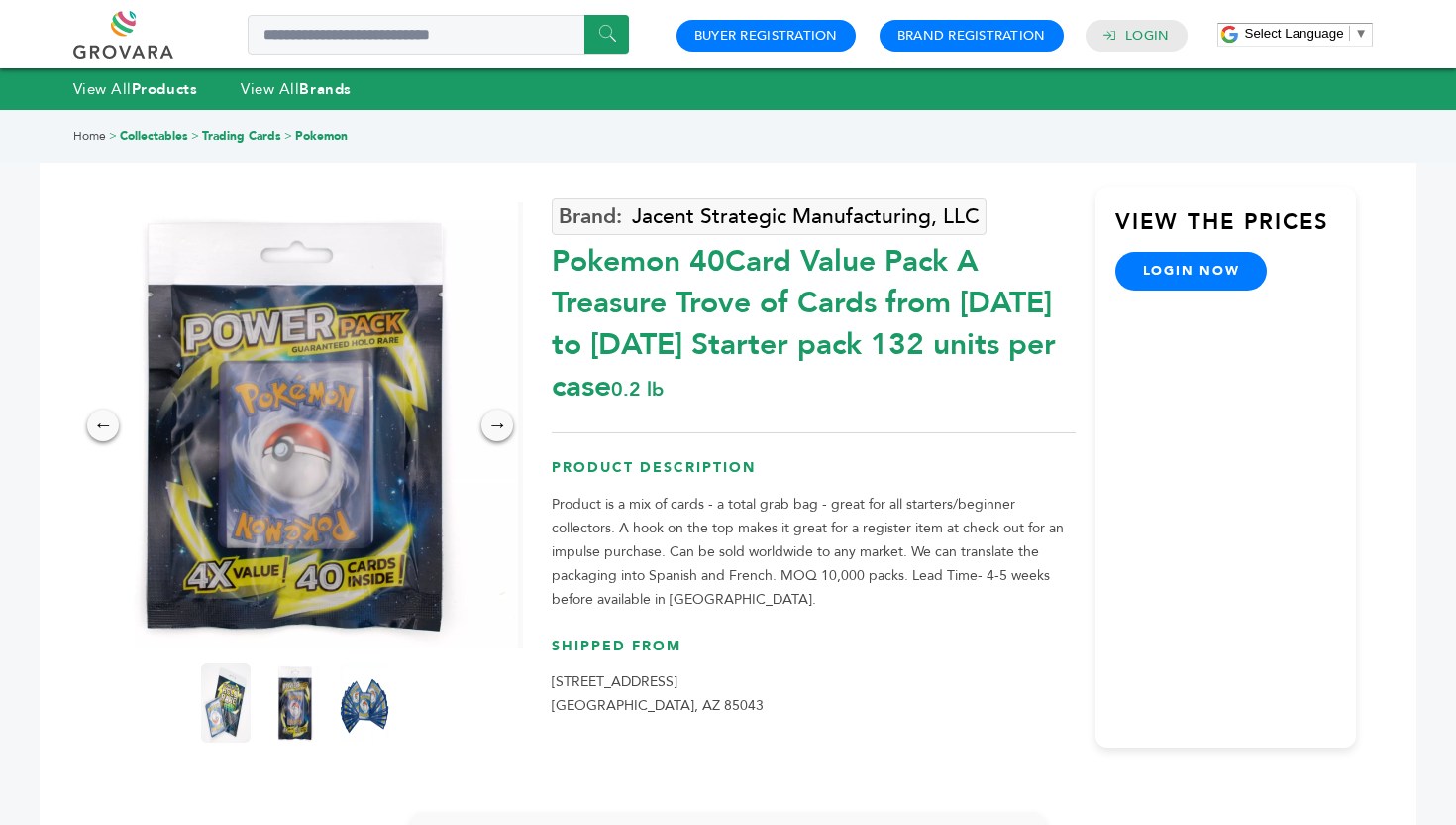
click at [379, 701] on img at bounding box center [364, 703] width 50 height 79
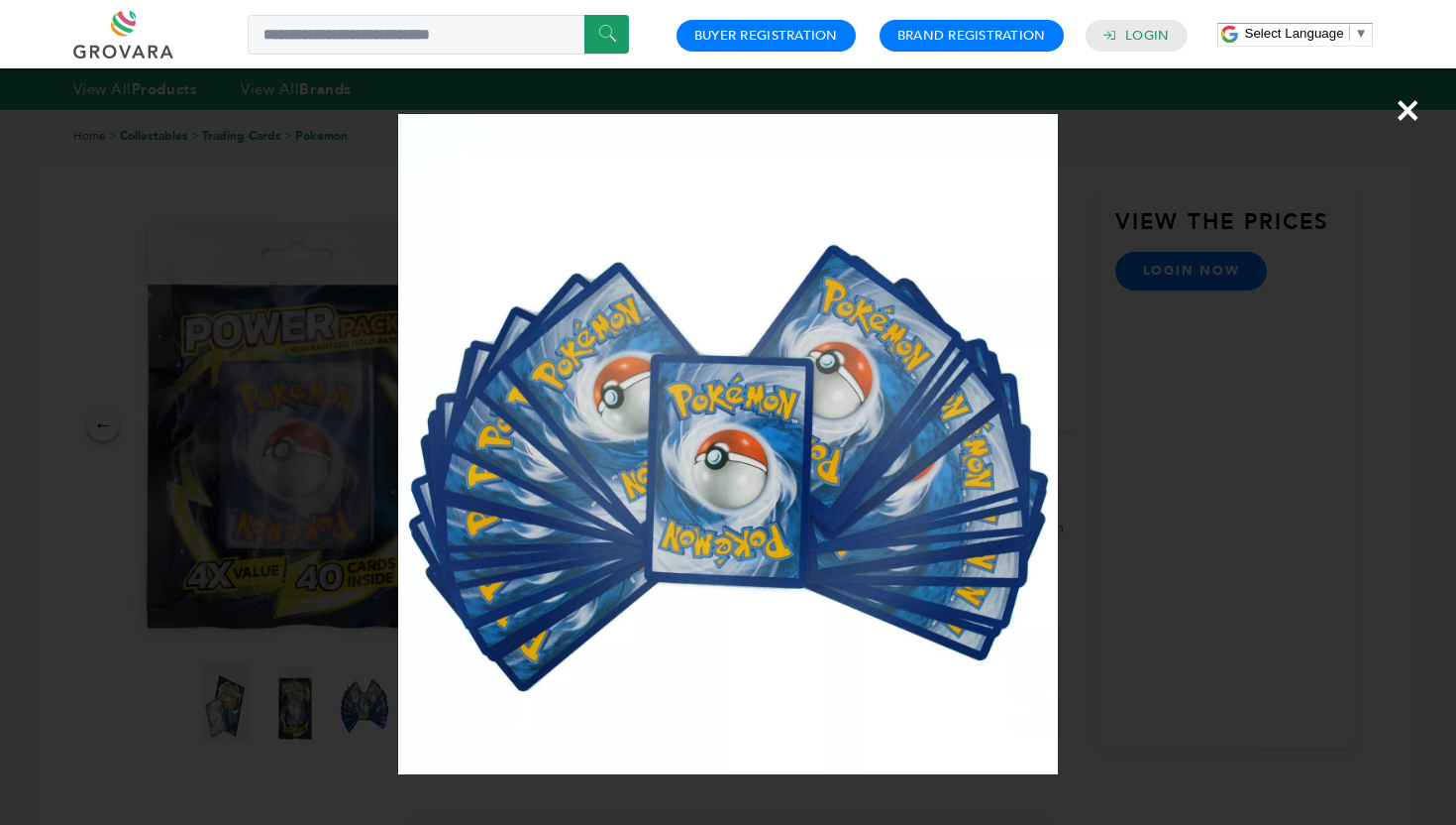
click at [361, 171] on div "×" at bounding box center [728, 412] width 1456 height 825
